Goal: Browse casually

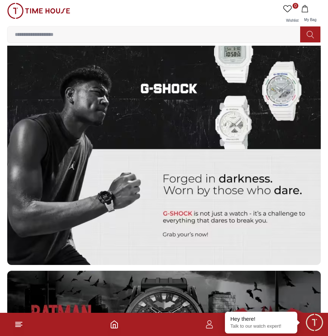
scroll to position [1608, 0]
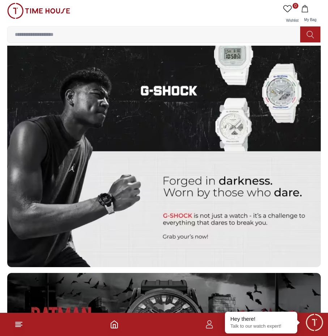
click at [41, 15] on img at bounding box center [38, 11] width 63 height 16
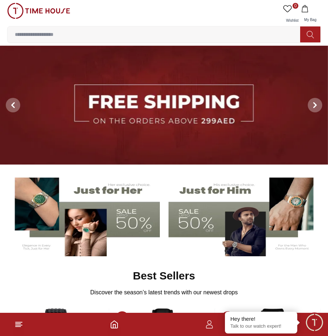
click at [235, 222] on img at bounding box center [244, 214] width 151 height 84
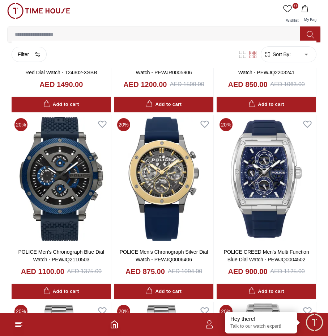
scroll to position [543, 0]
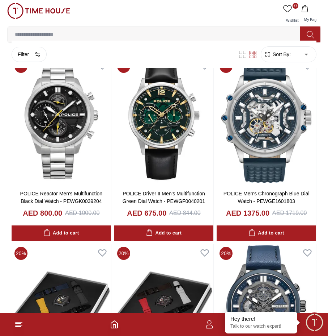
scroll to position [1528, 0]
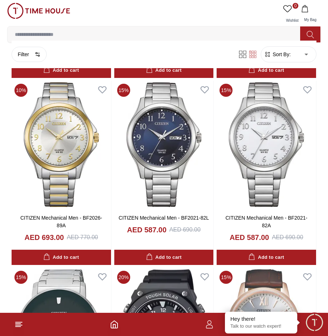
scroll to position [3374, 0]
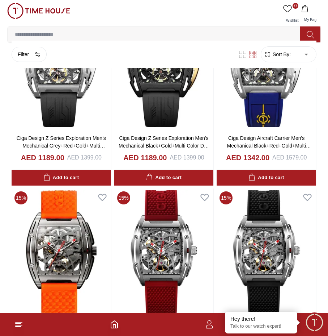
scroll to position [3847, 0]
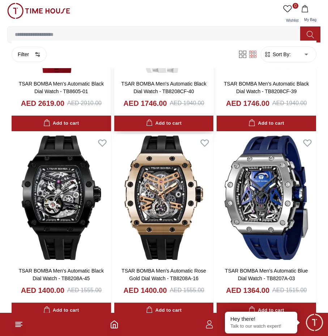
scroll to position [5190, 0]
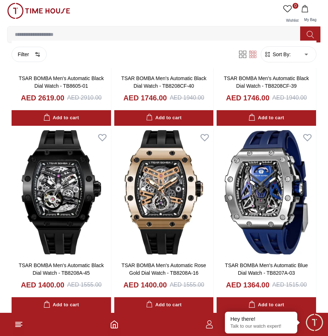
click at [51, 8] on img at bounding box center [38, 11] width 63 height 16
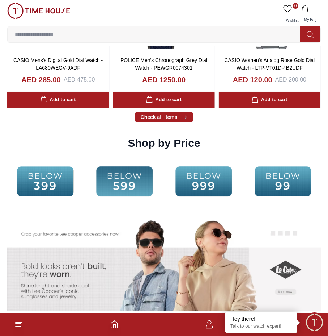
scroll to position [1122, 0]
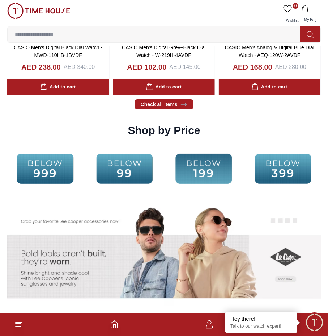
click at [284, 166] on img at bounding box center [283, 168] width 76 height 49
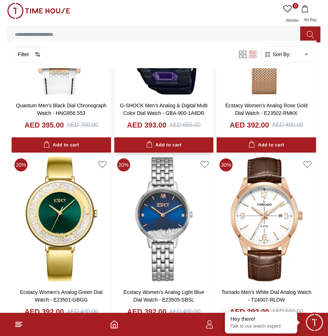
scroll to position [905, 0]
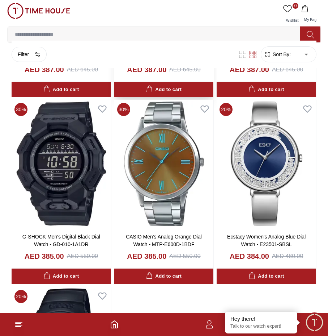
scroll to position [2244, 0]
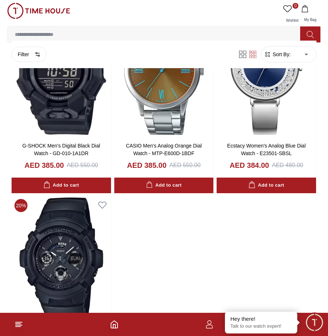
scroll to position [2461, 0]
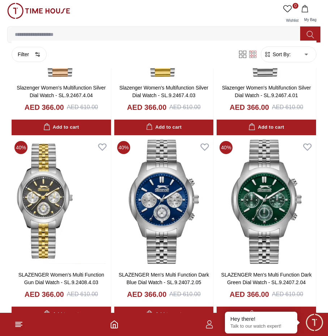
scroll to position [4062, 0]
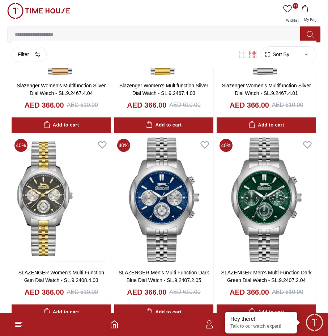
click at [30, 10] on img at bounding box center [38, 11] width 63 height 16
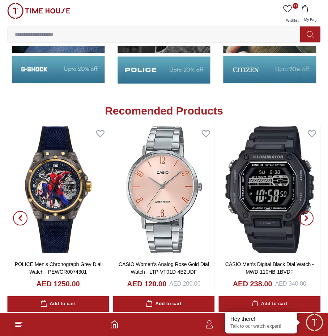
scroll to position [905, 0]
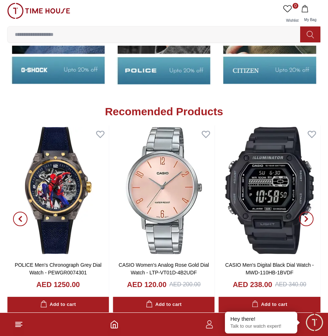
click at [198, 111] on h2 "Recomended Products" at bounding box center [164, 111] width 118 height 13
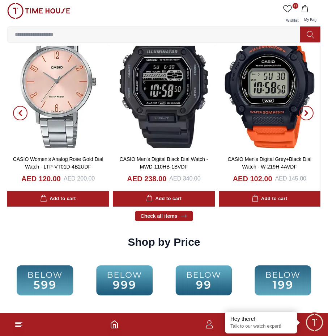
scroll to position [1013, 0]
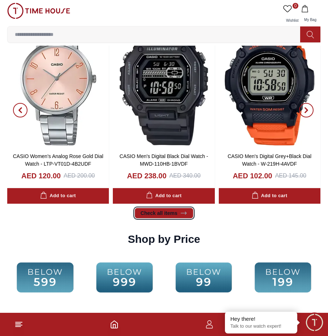
click at [167, 214] on link "Check all items" at bounding box center [164, 213] width 59 height 10
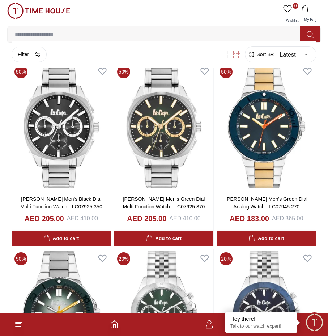
scroll to position [471, 0]
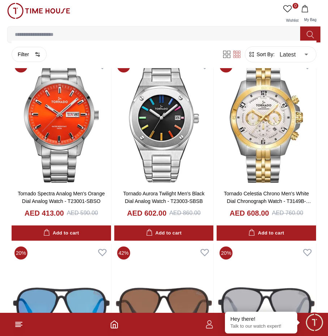
scroll to position [2099, 0]
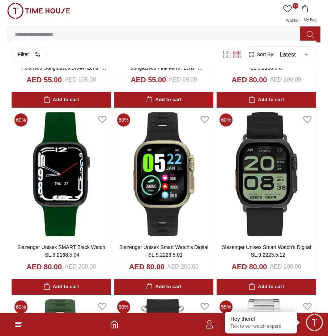
scroll to position [2787, 0]
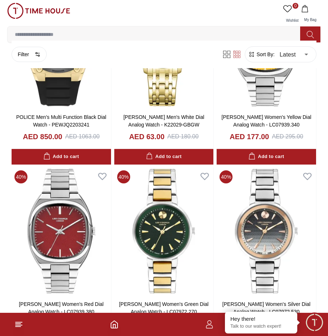
scroll to position [3873, 0]
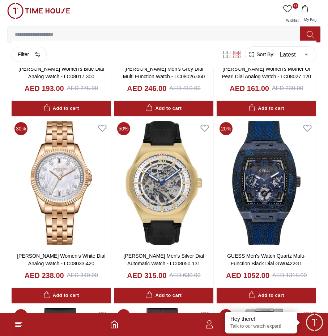
scroll to position [5755, 0]
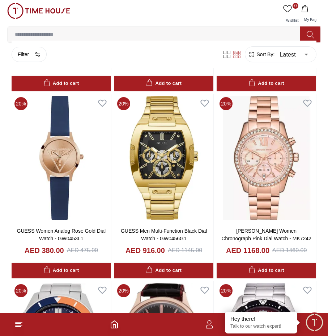
scroll to position [6551, 0]
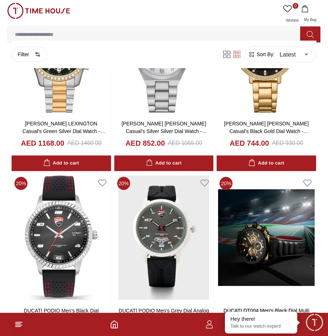
scroll to position [8325, 0]
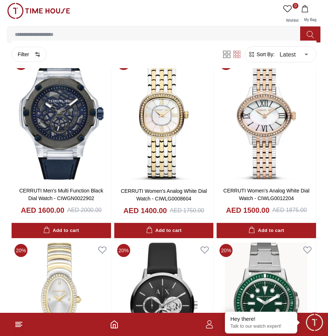
scroll to position [8808, 0]
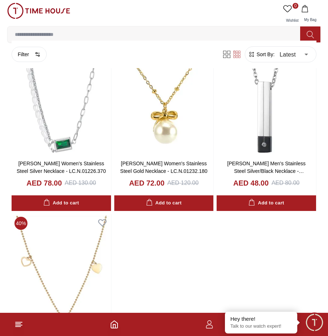
scroll to position [9857, 0]
